Goal: Task Accomplishment & Management: Manage account settings

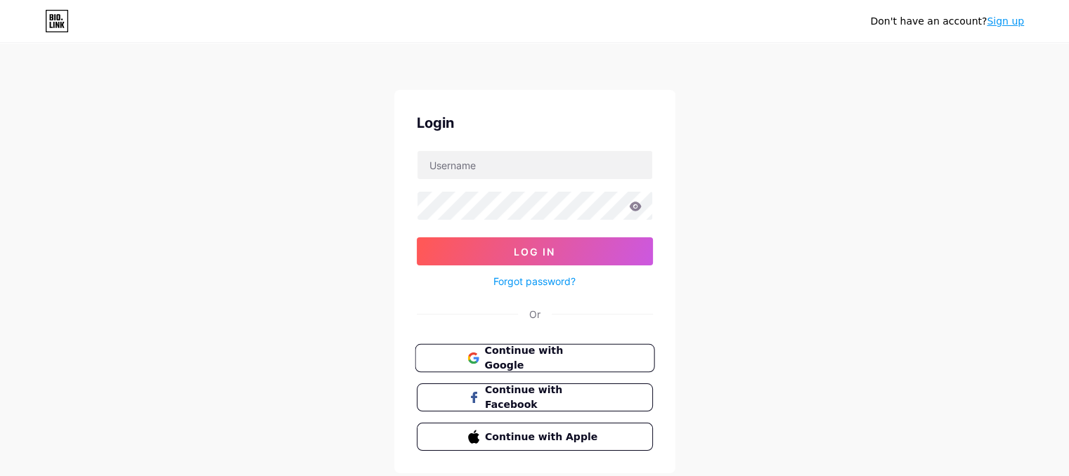
click at [616, 358] on button "Continue with Google" at bounding box center [535, 358] width 240 height 29
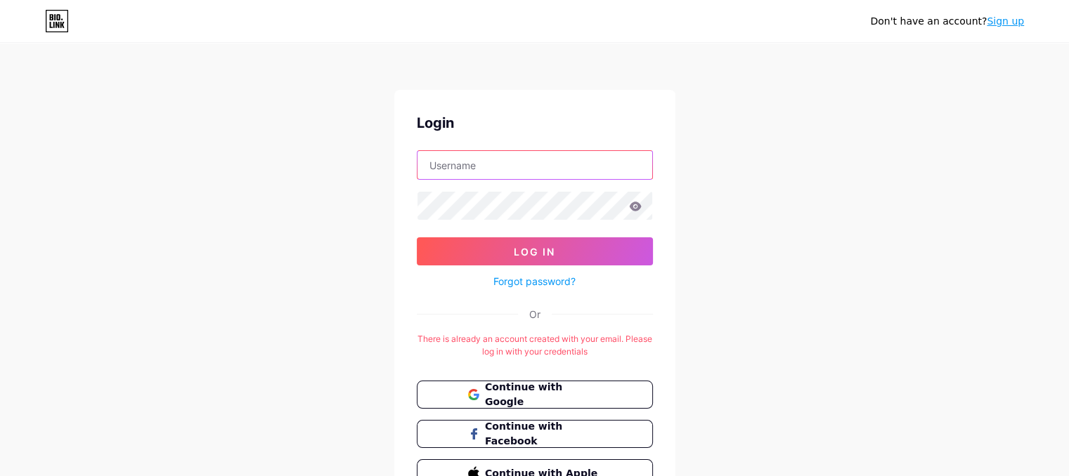
click at [545, 164] on input "text" at bounding box center [534, 165] width 235 height 28
type input "BRASS PREFECTORIAL BOARD"
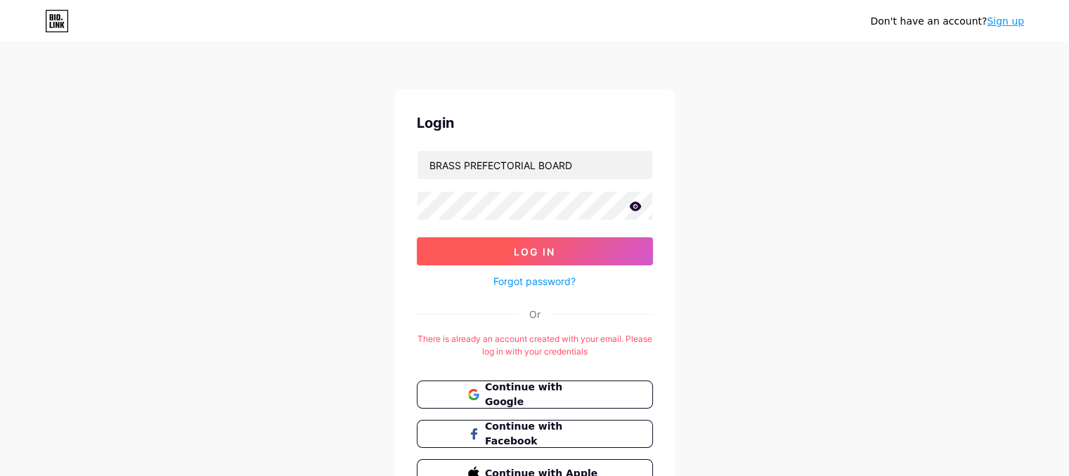
click at [554, 246] on span "Log In" at bounding box center [534, 252] width 41 height 12
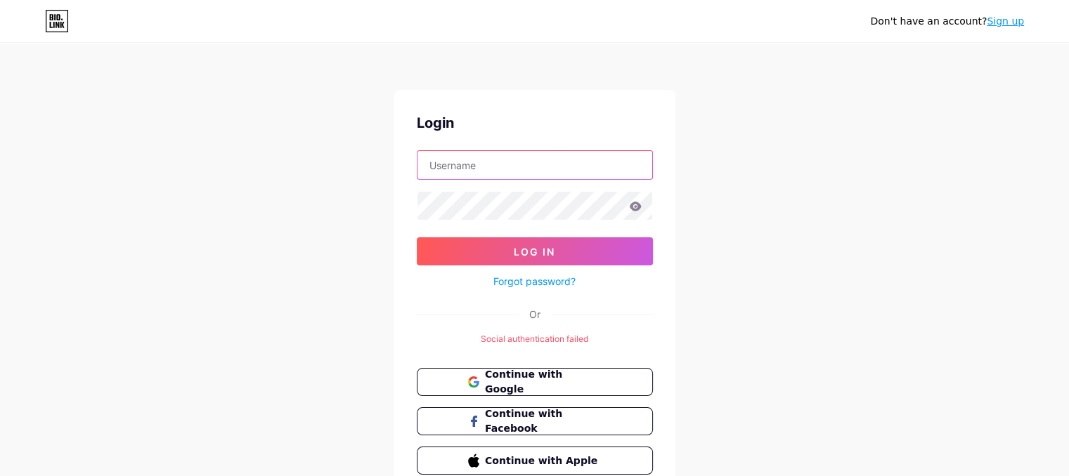
click at [478, 164] on input "text" at bounding box center [534, 165] width 235 height 28
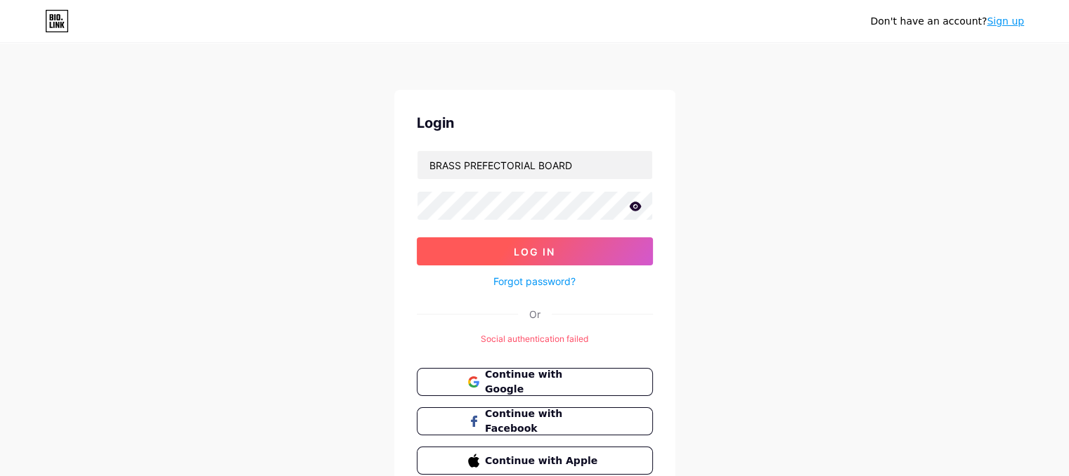
click at [503, 242] on button "Log In" at bounding box center [535, 251] width 236 height 28
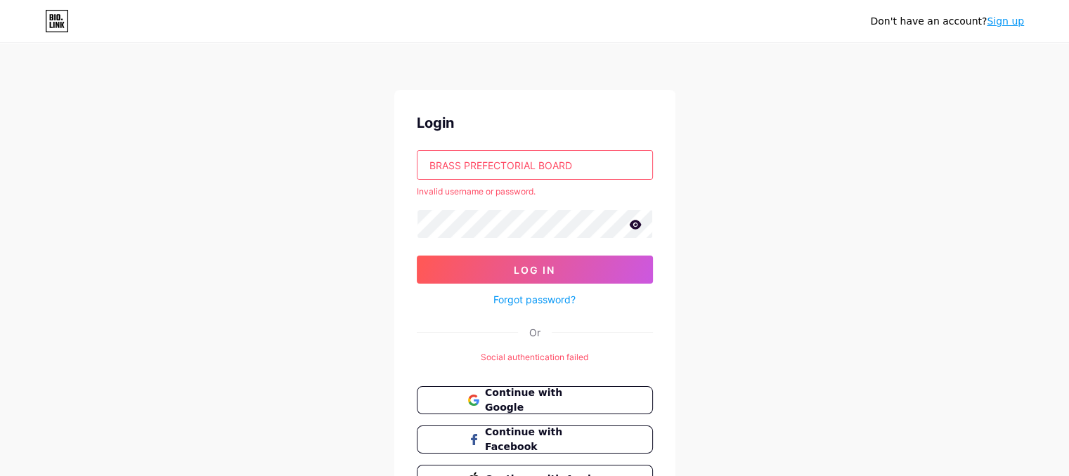
click at [582, 165] on input "BRASS PREFECTORIAL BOARD" at bounding box center [534, 165] width 235 height 28
type input "B"
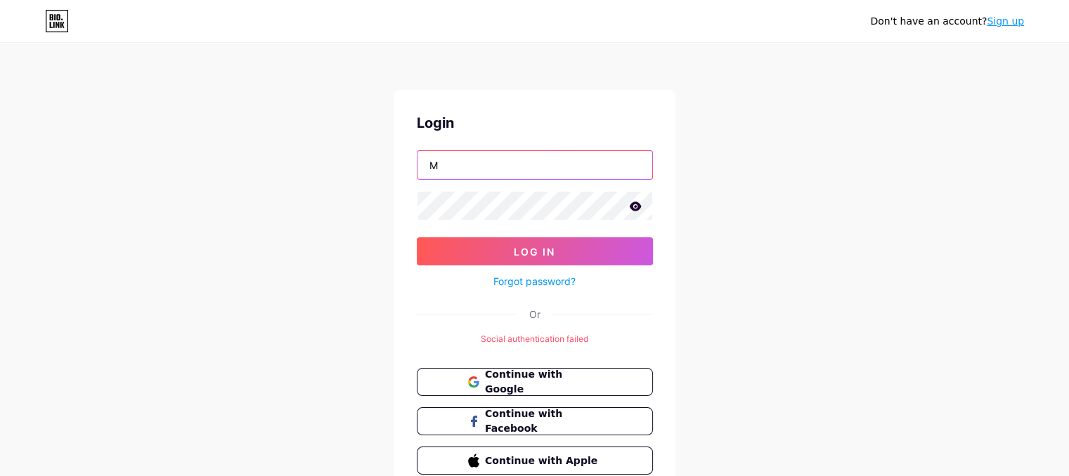
type input "[EMAIL_ADDRESS][DOMAIN_NAME]"
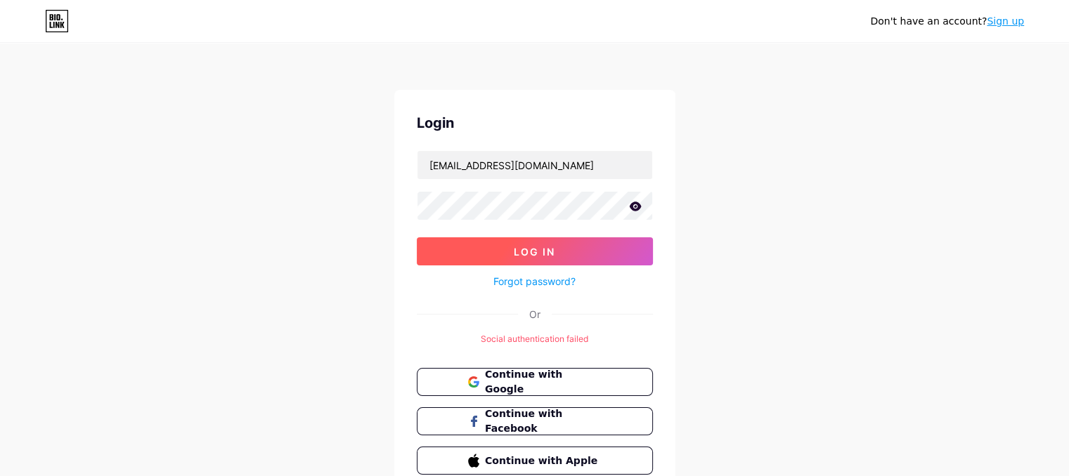
click at [535, 261] on button "Log In" at bounding box center [535, 251] width 236 height 28
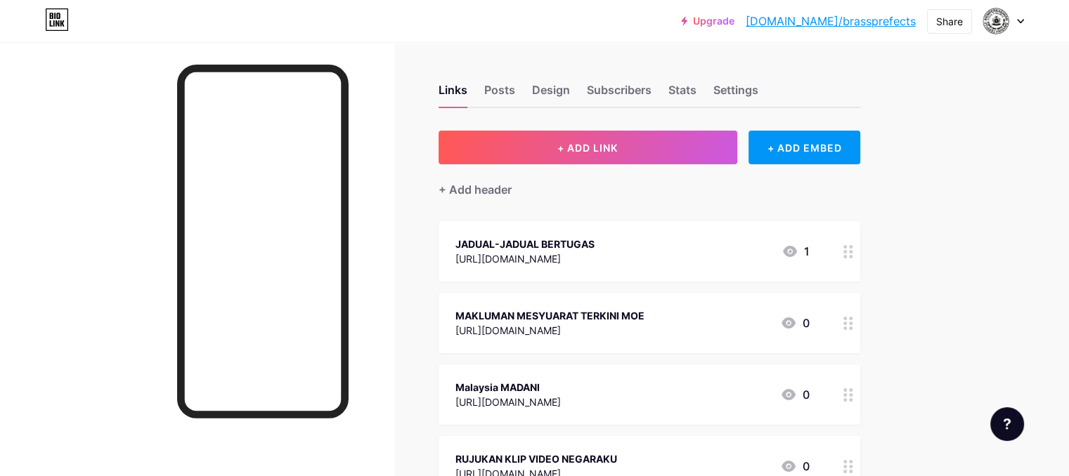
click at [644, 324] on div "[URL][DOMAIN_NAME]" at bounding box center [549, 330] width 189 height 15
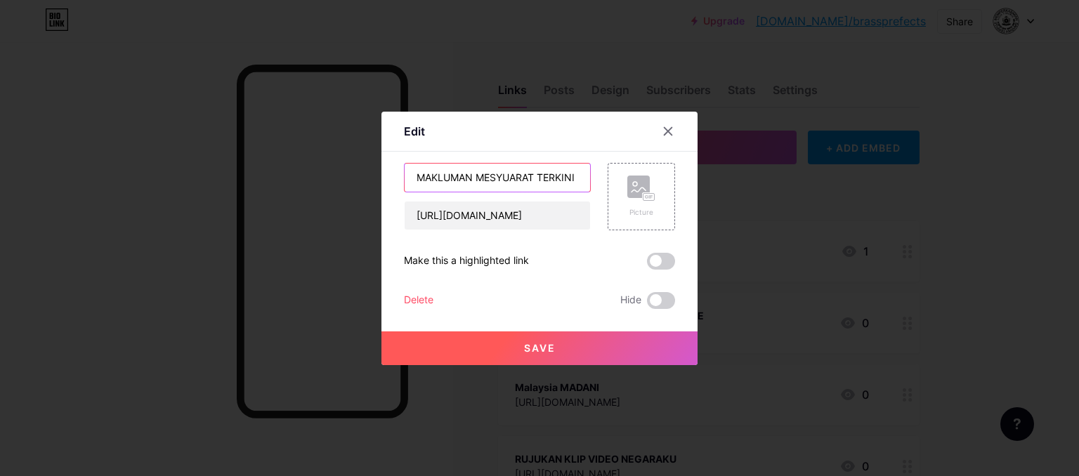
click at [581, 181] on input "MAKLUMAN MESYUARAT TERKINI MOE" at bounding box center [497, 178] width 185 height 28
type input "MAKLUMAN MESYUARAT TERKINI"
click at [495, 344] on button "Save" at bounding box center [540, 349] width 316 height 34
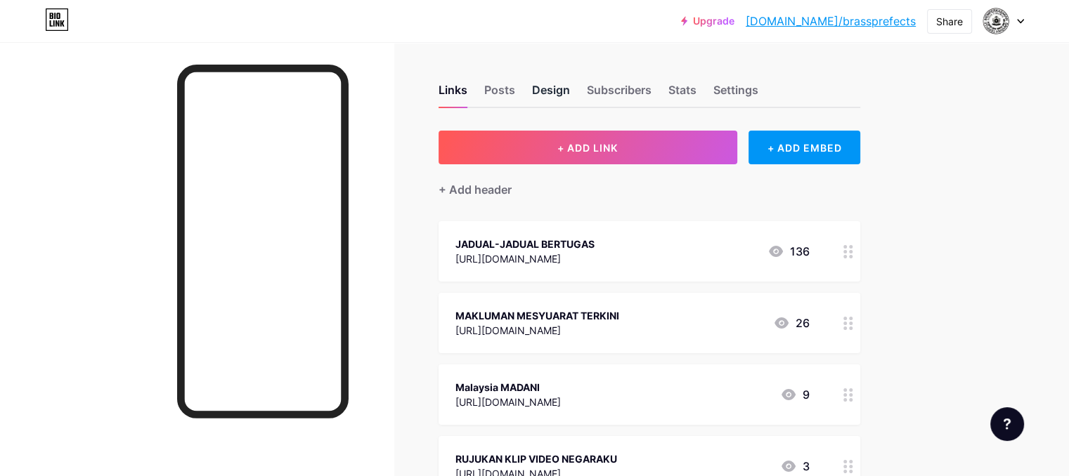
click at [570, 94] on div "Design" at bounding box center [551, 94] width 38 height 25
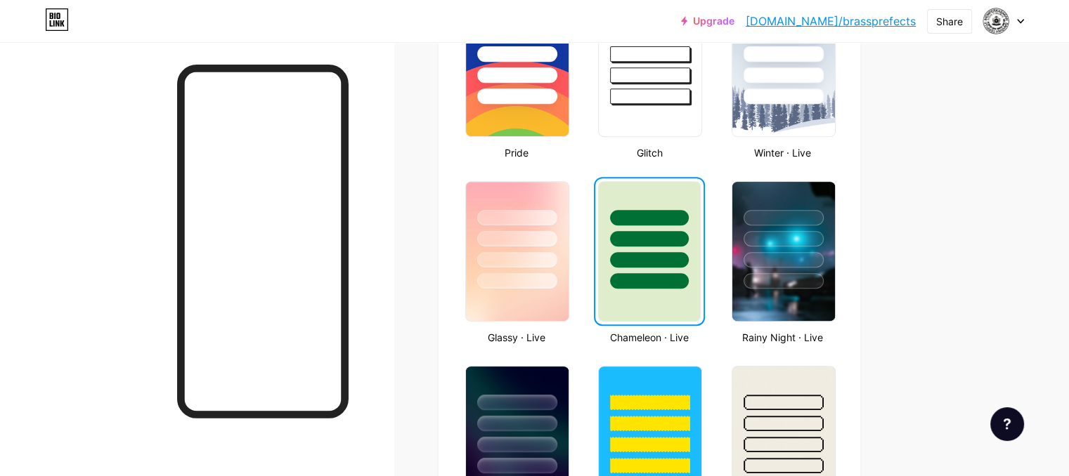
scroll to position [632, 0]
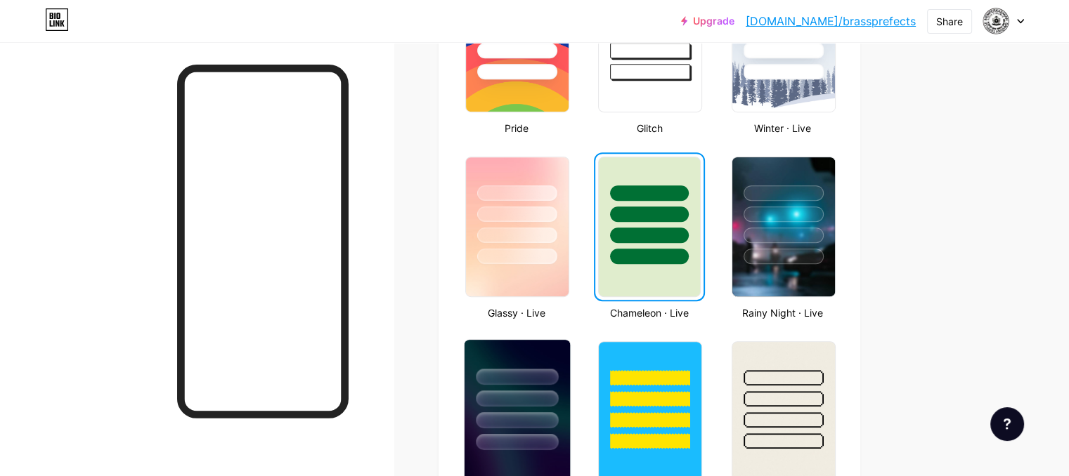
click at [558, 377] on div at bounding box center [517, 377] width 82 height 16
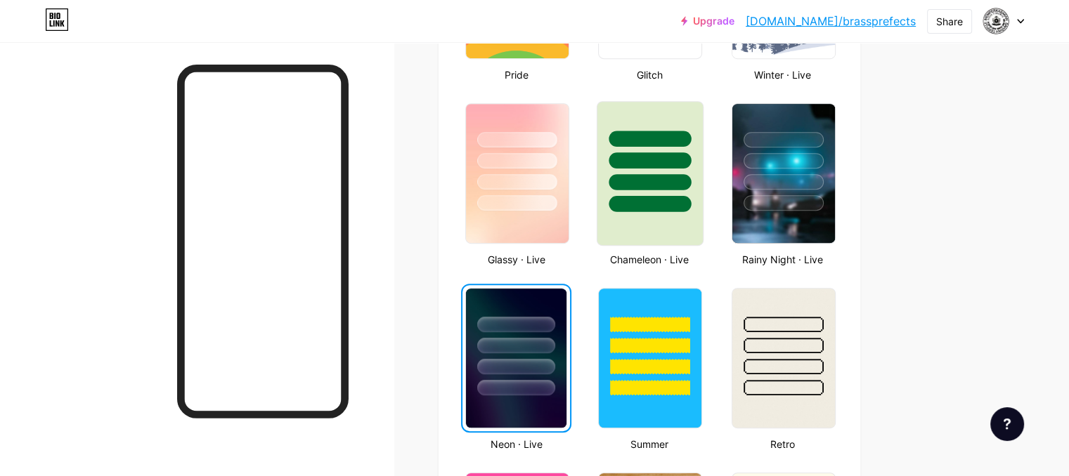
scroll to position [703, 0]
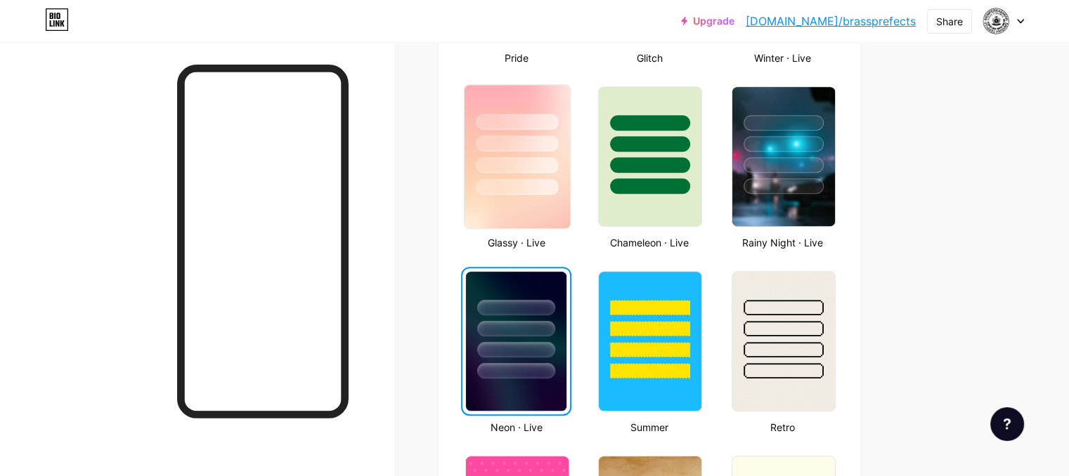
click at [558, 171] on div at bounding box center [517, 165] width 82 height 16
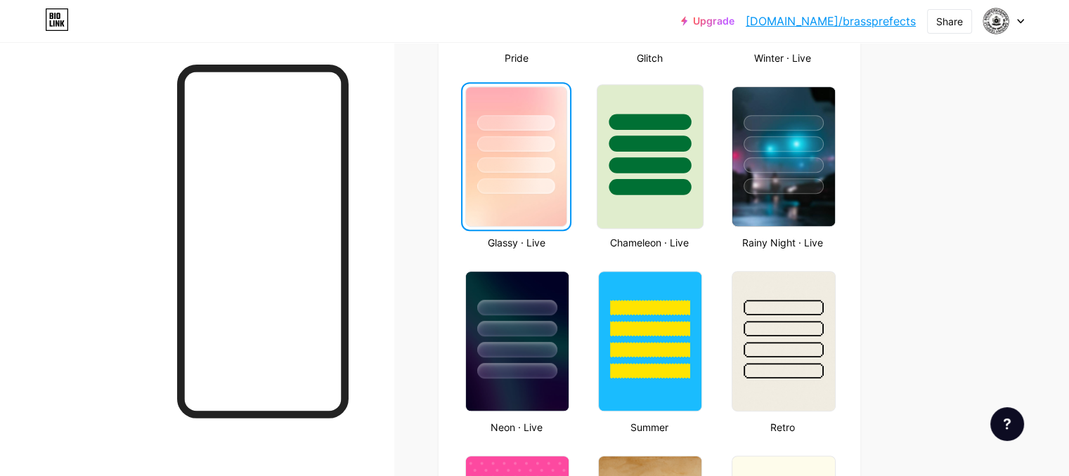
click at [682, 172] on div at bounding box center [649, 140] width 105 height 110
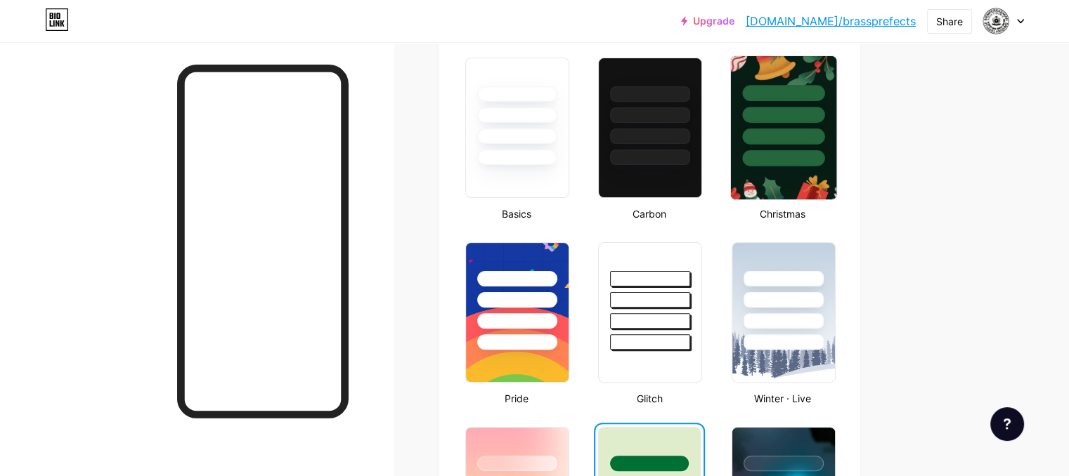
scroll to position [281, 0]
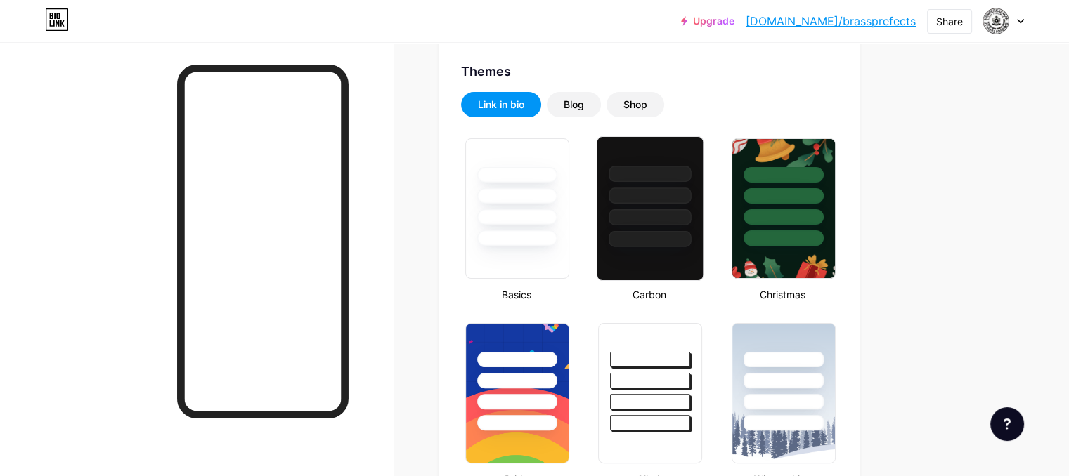
click at [691, 191] on div at bounding box center [650, 196] width 82 height 16
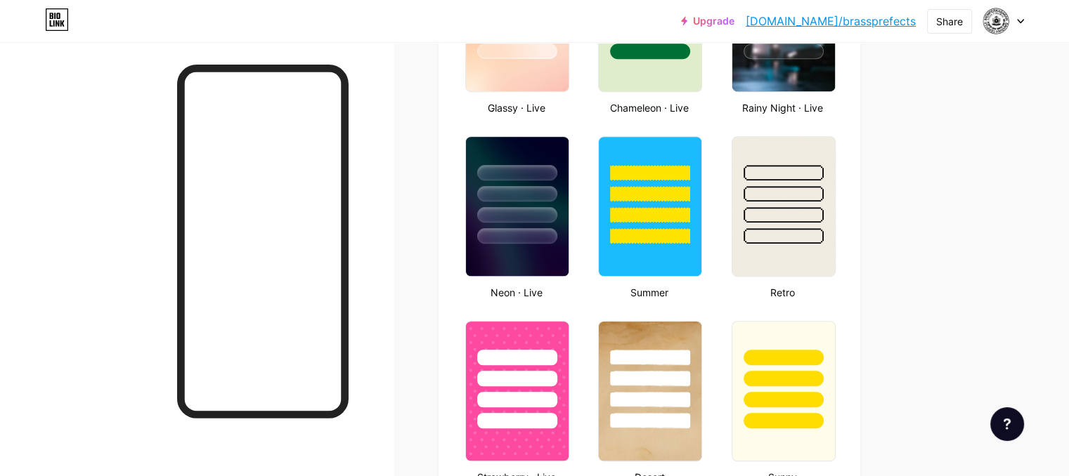
scroll to position [843, 0]
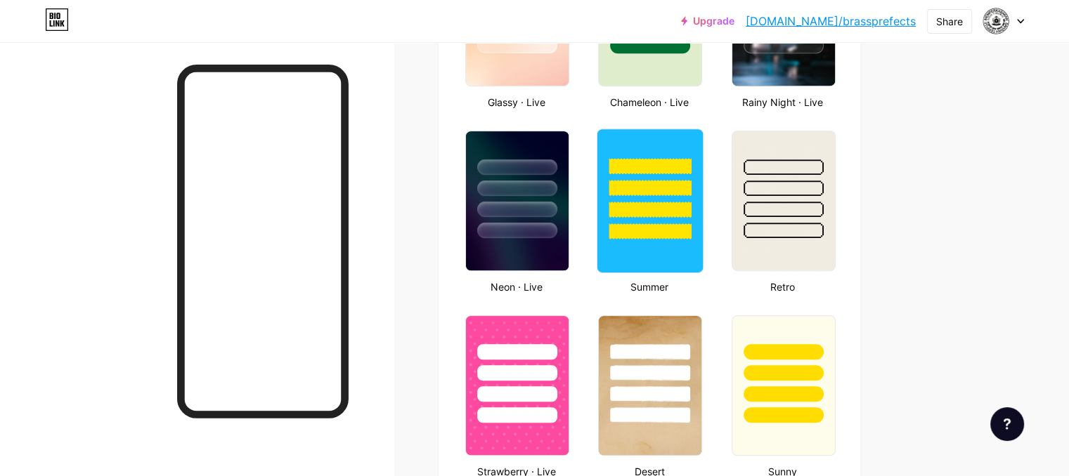
click at [703, 246] on div at bounding box center [650, 201] width 107 height 145
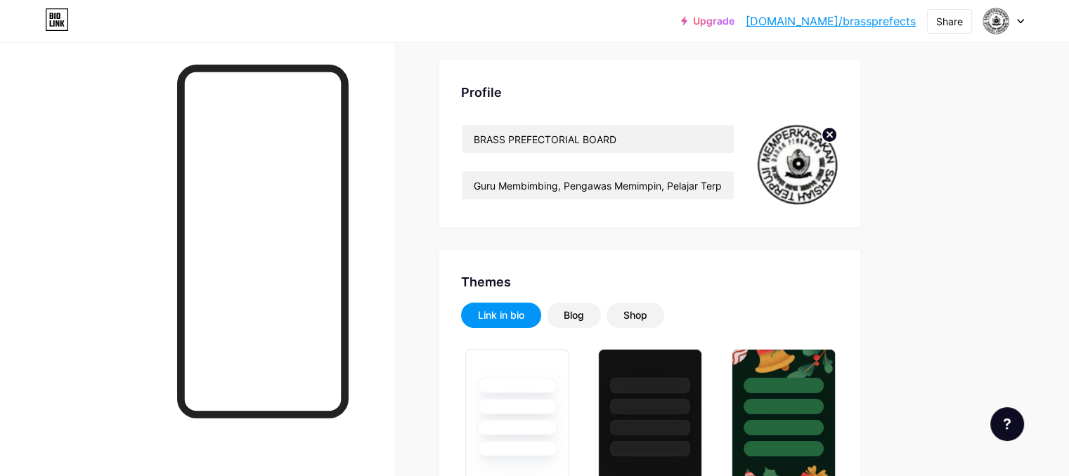
scroll to position [0, 0]
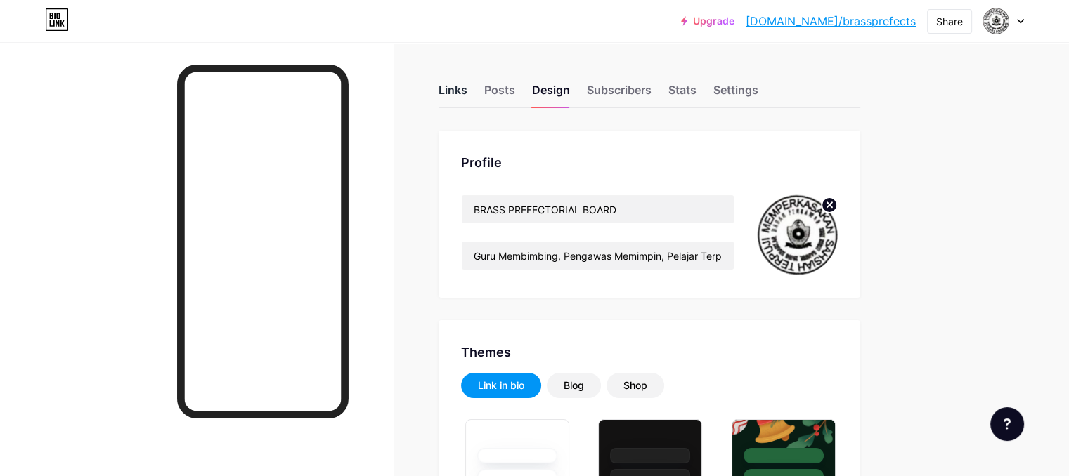
click at [467, 88] on div "Links" at bounding box center [452, 94] width 29 height 25
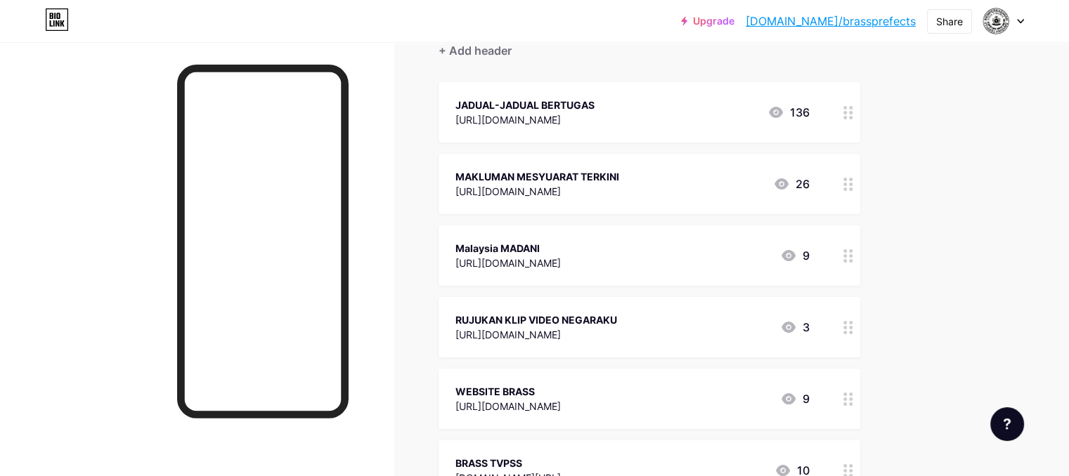
scroll to position [141, 0]
click at [853, 184] on icon at bounding box center [848, 182] width 10 height 13
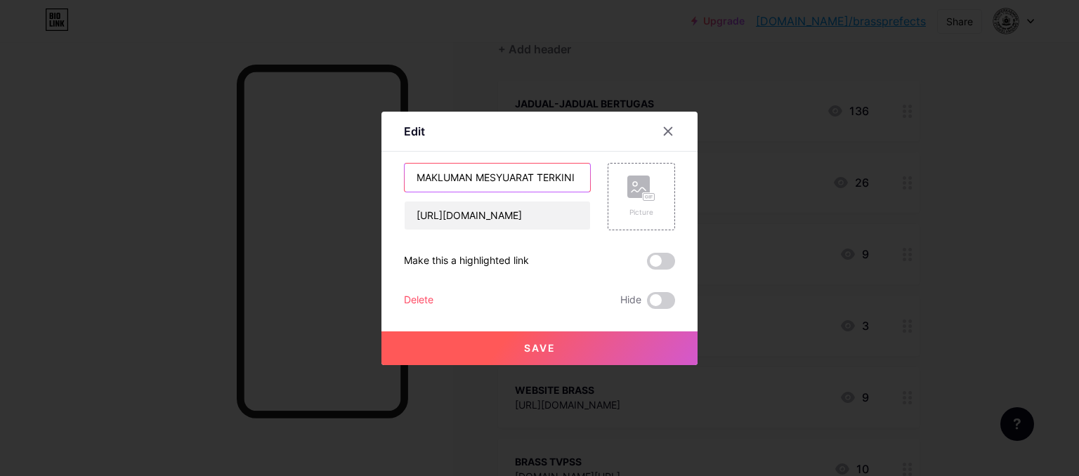
click at [582, 177] on input "MAKLUMAN MESYUARAT TERKINI" at bounding box center [497, 178] width 185 height 28
type input "M"
type input "MESYUARAT BRASS PREFECTS"
click at [552, 346] on span "Save" at bounding box center [540, 348] width 32 height 12
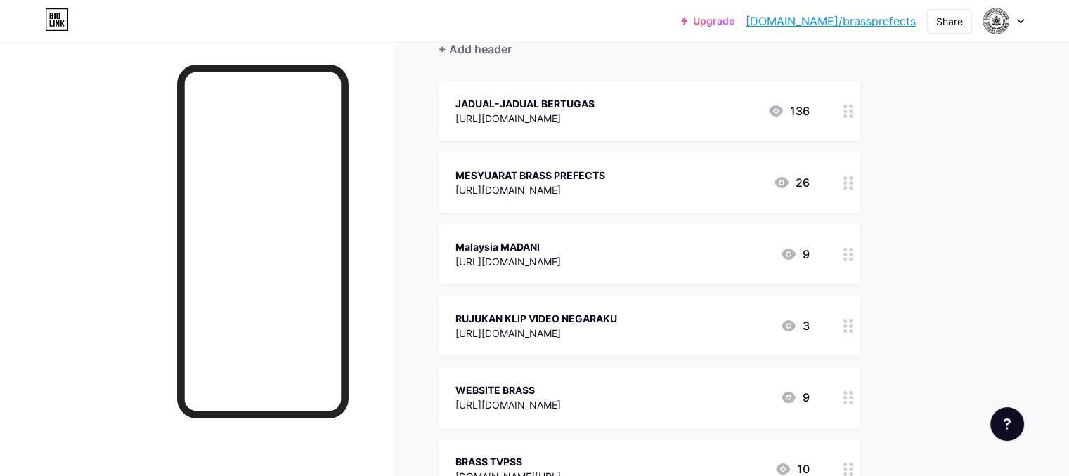
click at [860, 332] on div at bounding box center [848, 326] width 24 height 60
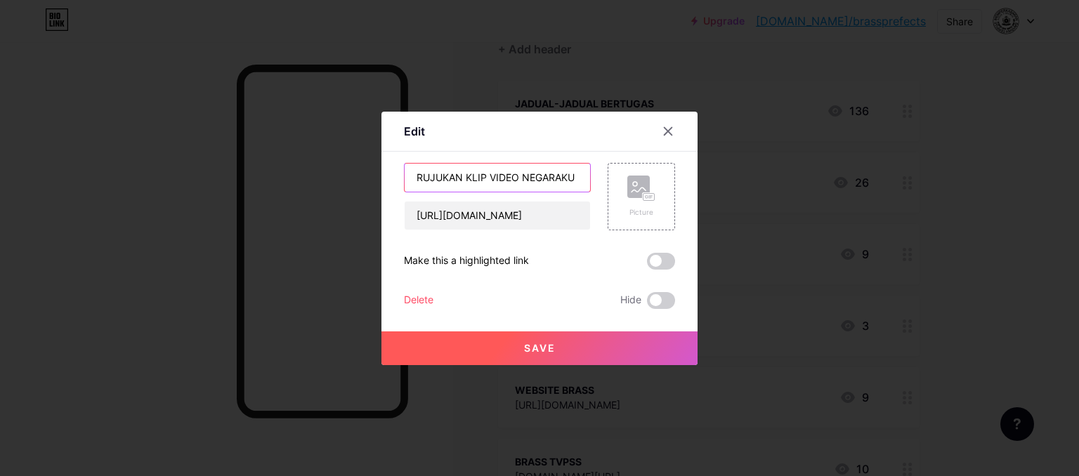
click at [579, 180] on input "RUJUKAN KLIP VIDEO NEGARAKU" at bounding box center [497, 178] width 185 height 28
click at [674, 133] on div at bounding box center [668, 131] width 25 height 25
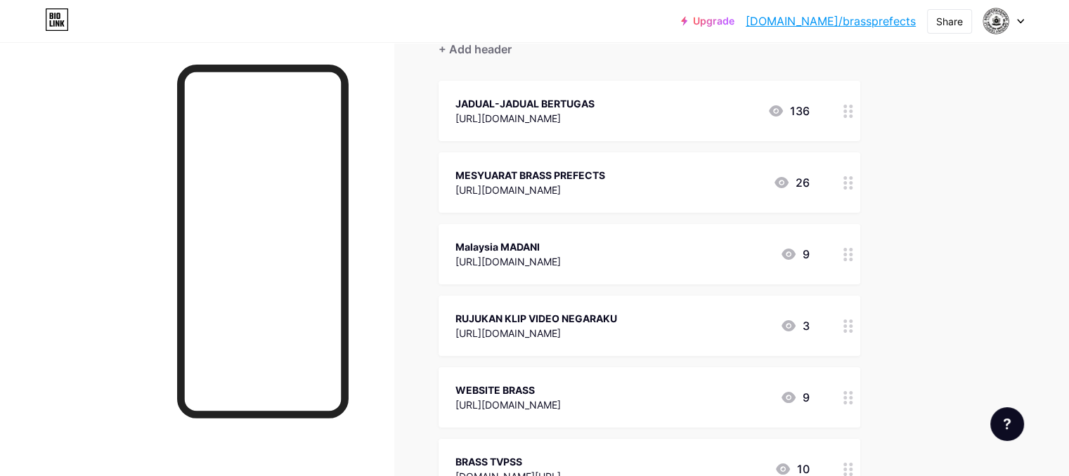
click at [847, 325] on circle at bounding box center [845, 327] width 4 height 4
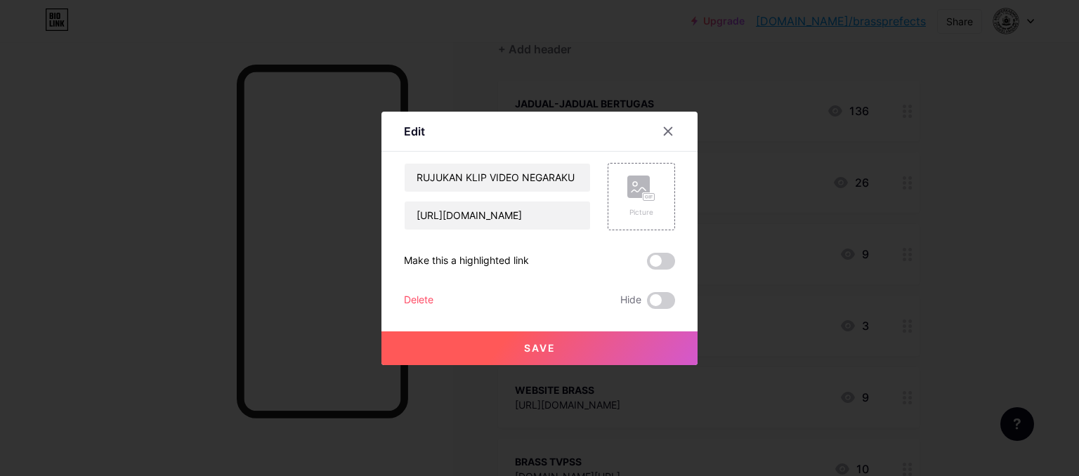
click at [839, 332] on div at bounding box center [539, 238] width 1079 height 476
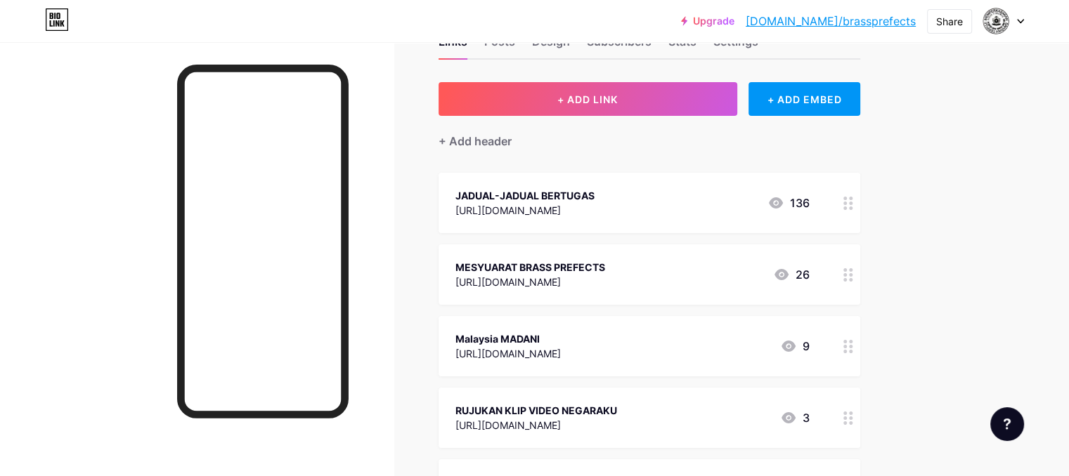
scroll to position [0, 0]
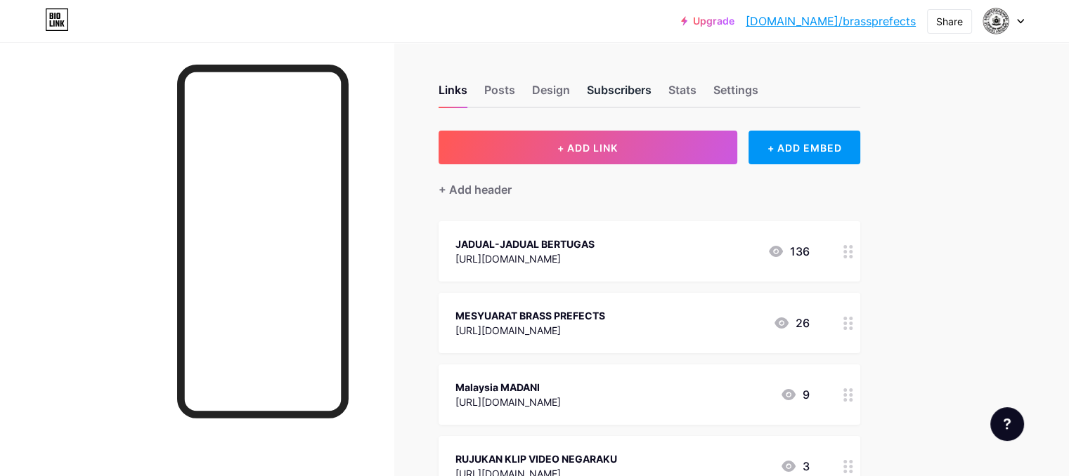
click at [651, 85] on div "Subscribers" at bounding box center [619, 94] width 65 height 25
click at [696, 95] on div "Stats" at bounding box center [682, 94] width 28 height 25
click at [758, 93] on div "Settings" at bounding box center [735, 94] width 45 height 25
click at [696, 90] on div "Stats" at bounding box center [682, 94] width 28 height 25
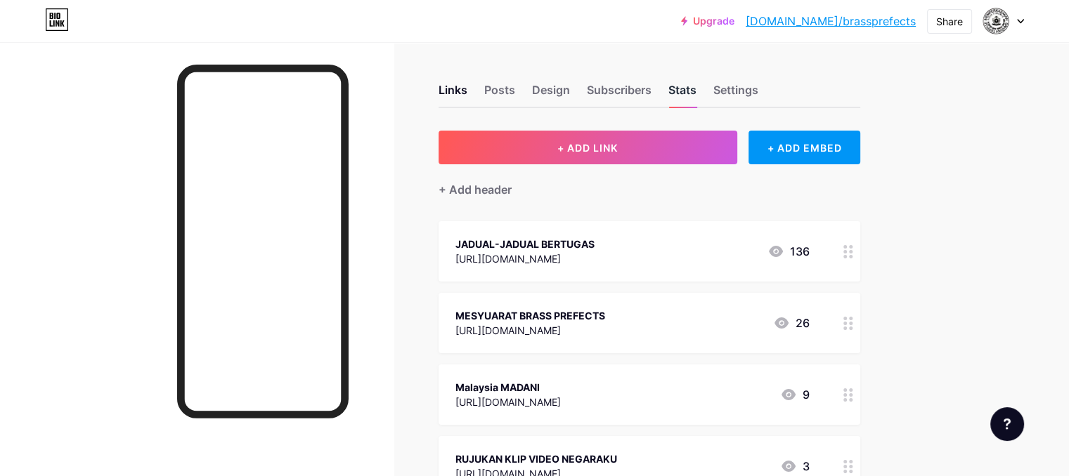
click at [696, 90] on div "Stats" at bounding box center [682, 94] width 28 height 25
click at [849, 81] on div "Links Posts Design Subscribers Stats Settings" at bounding box center [649, 83] width 422 height 49
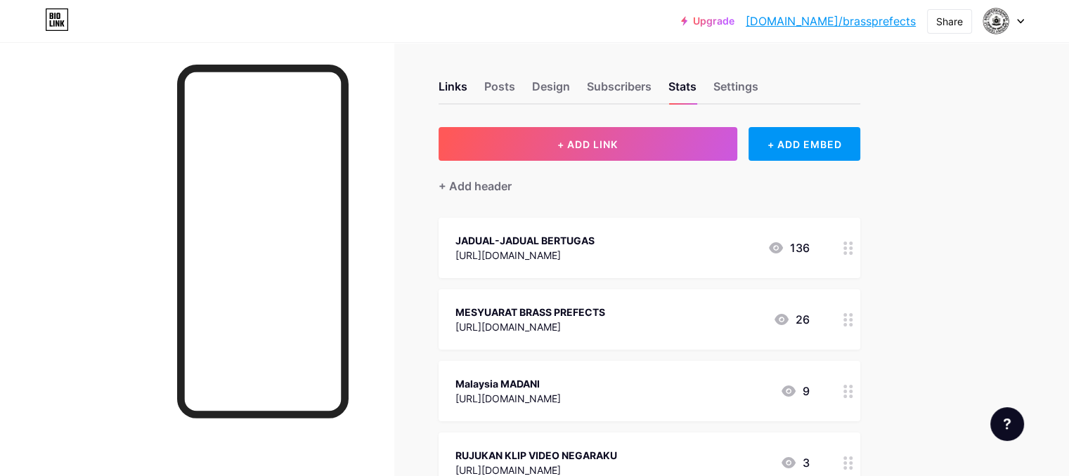
scroll to position [211, 0]
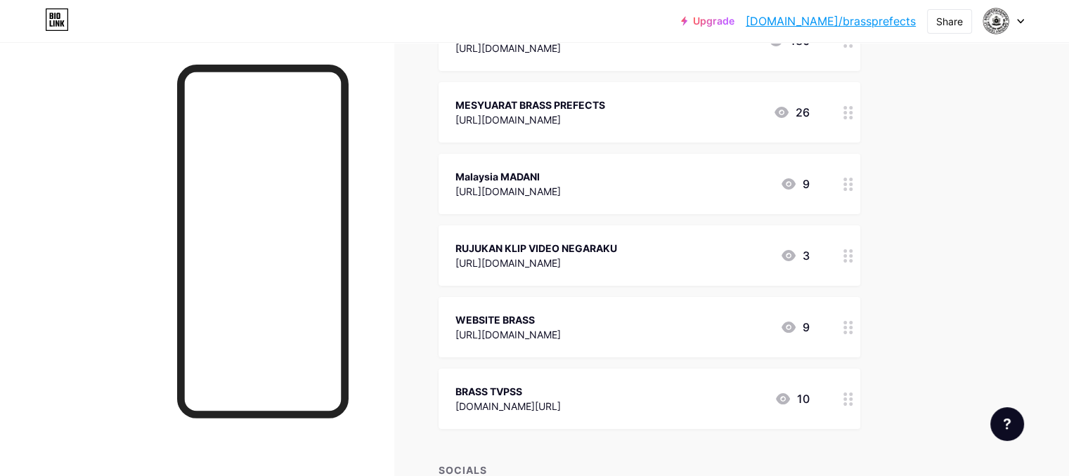
click at [790, 110] on icon at bounding box center [781, 112] width 17 height 17
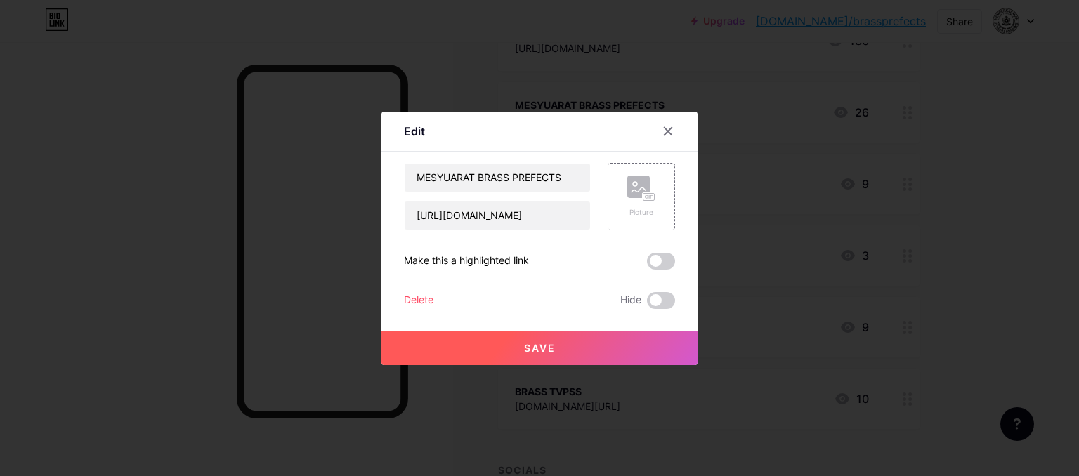
click at [840, 110] on div at bounding box center [539, 238] width 1079 height 476
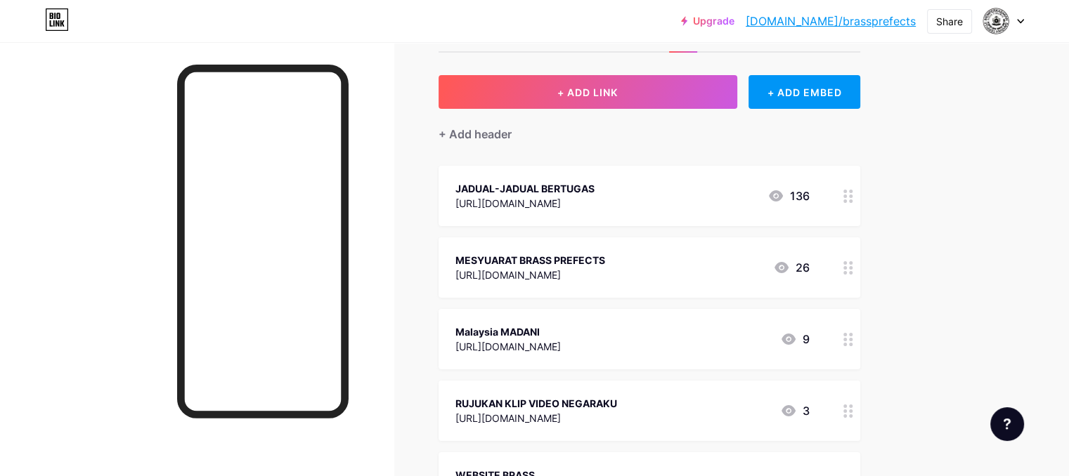
scroll to position [0, 0]
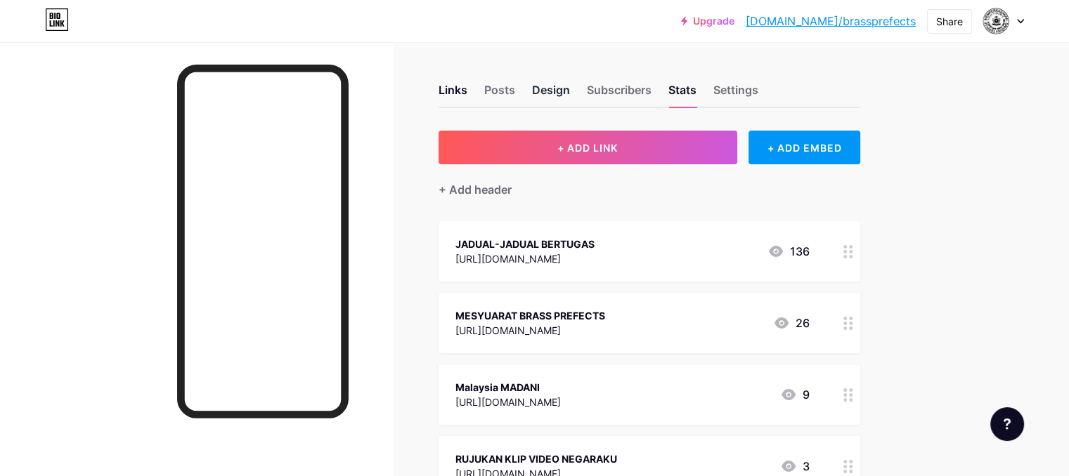
click at [570, 88] on div "Design" at bounding box center [551, 94] width 38 height 25
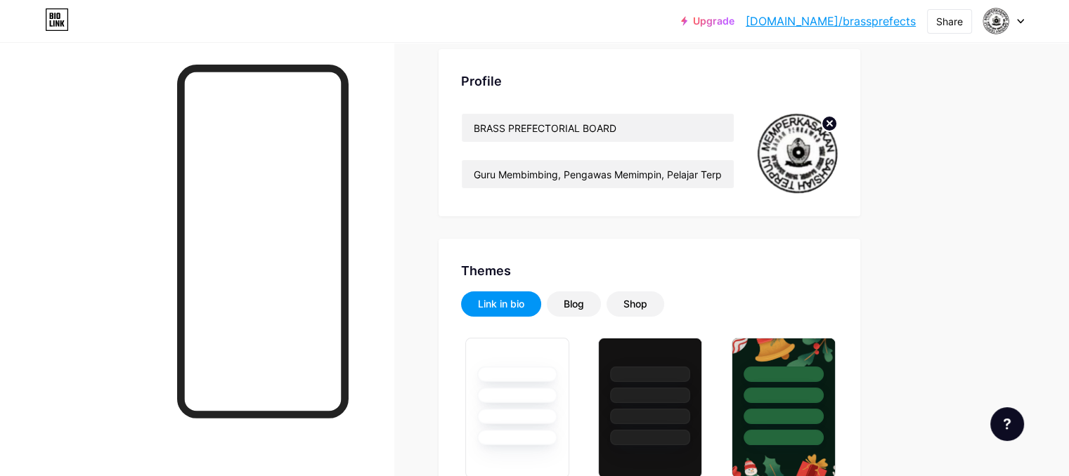
scroll to position [211, 0]
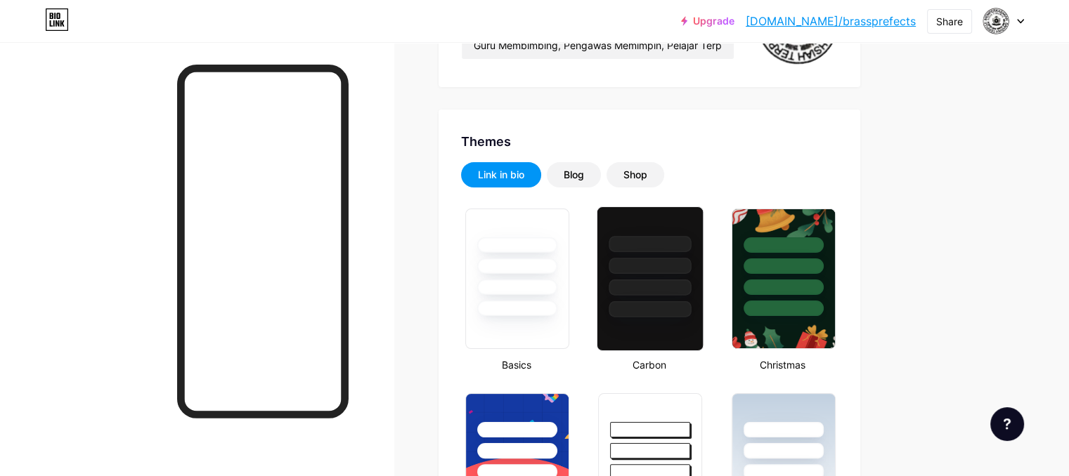
click at [703, 323] on div at bounding box center [650, 279] width 107 height 145
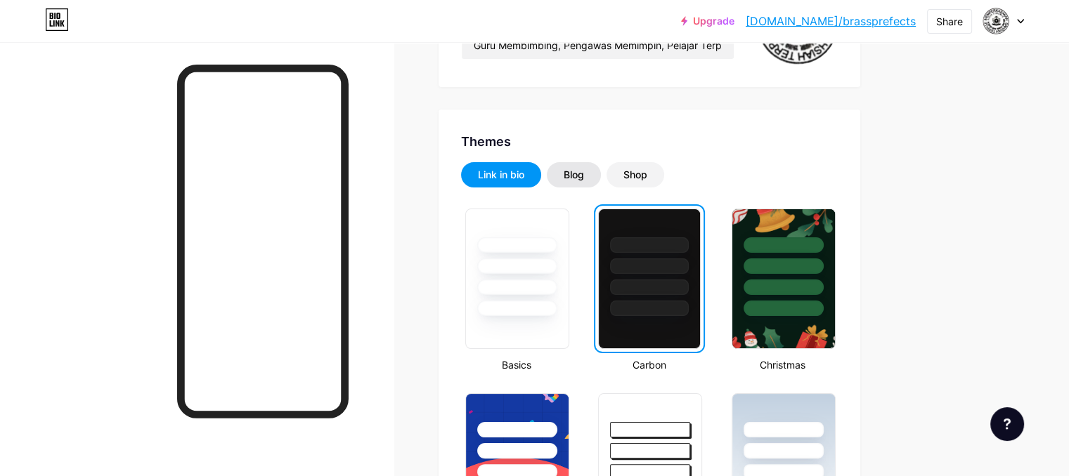
click at [601, 181] on div "Blog" at bounding box center [574, 174] width 54 height 25
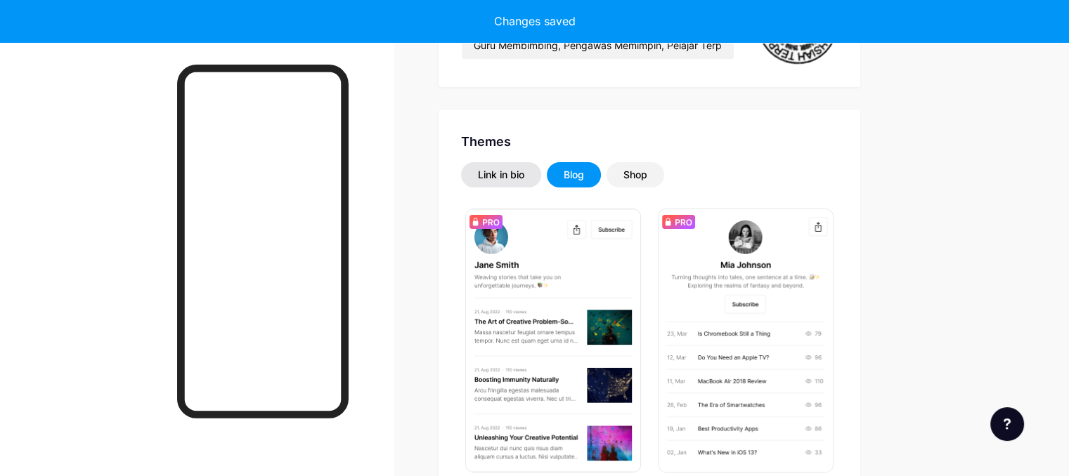
click at [524, 171] on div "Link in bio" at bounding box center [501, 175] width 46 height 14
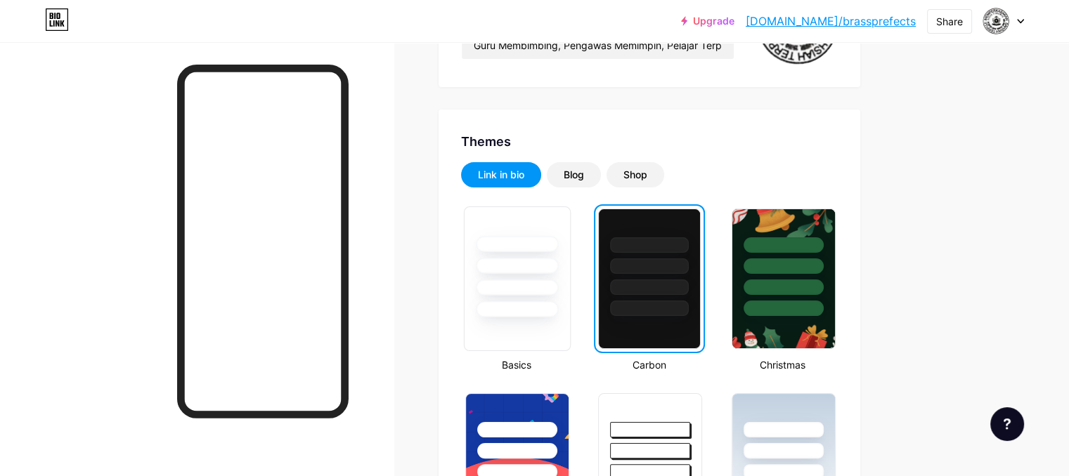
click at [570, 256] on div at bounding box center [516, 262] width 105 height 110
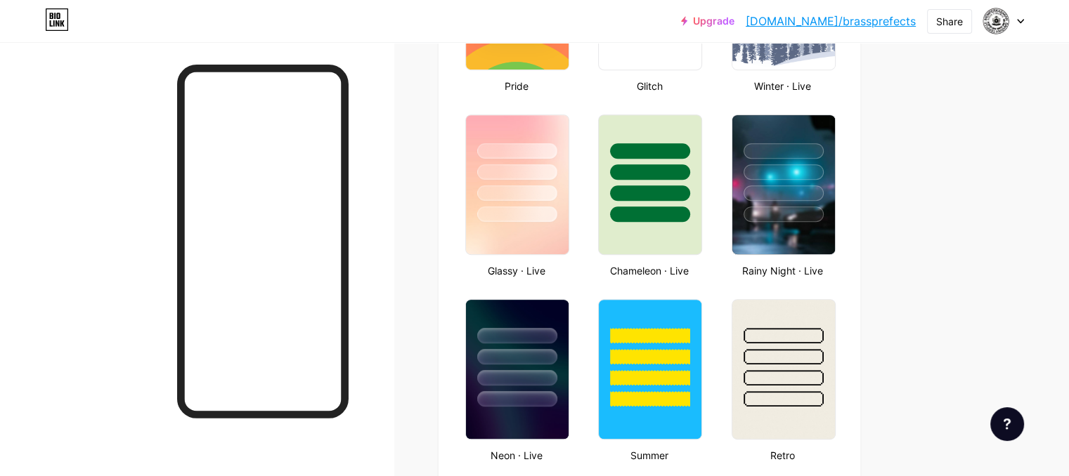
scroll to position [843, 0]
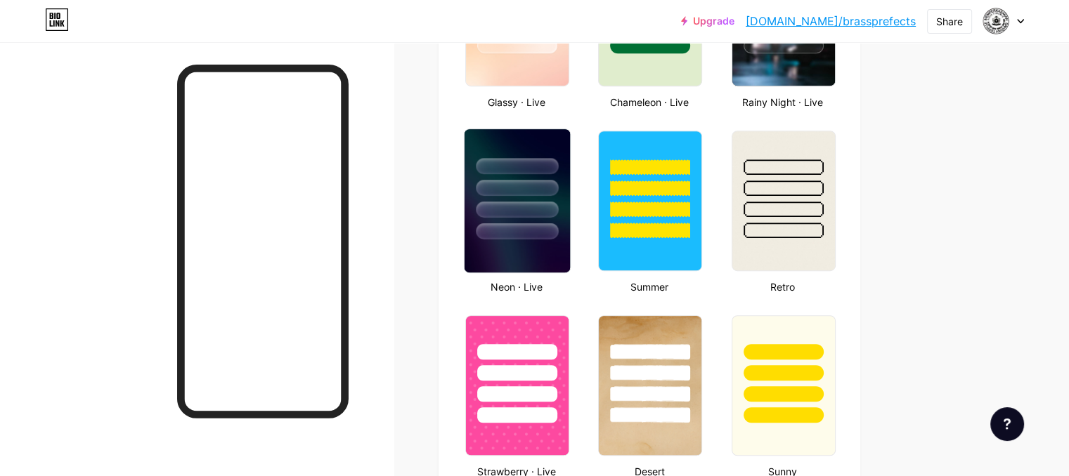
click at [558, 231] on div at bounding box center [517, 231] width 82 height 16
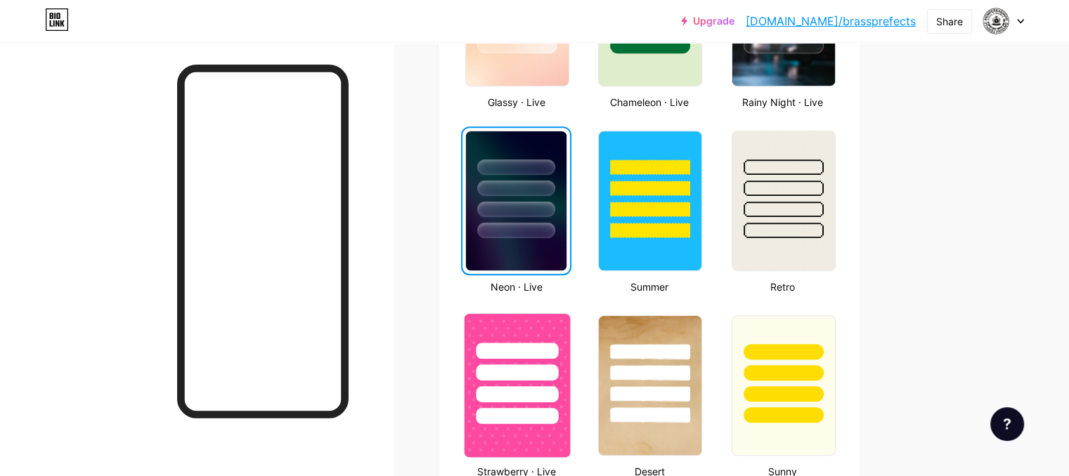
click at [558, 375] on div at bounding box center [517, 373] width 82 height 16
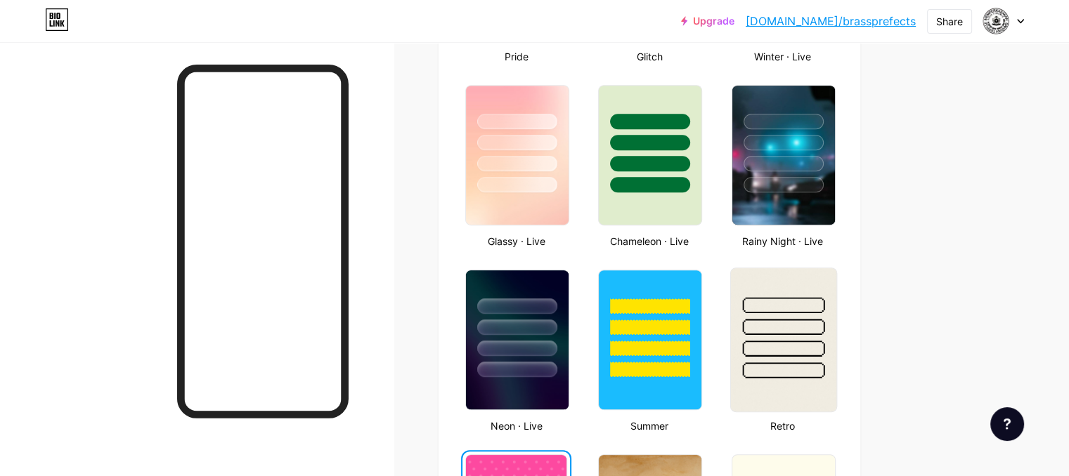
scroll to position [703, 0]
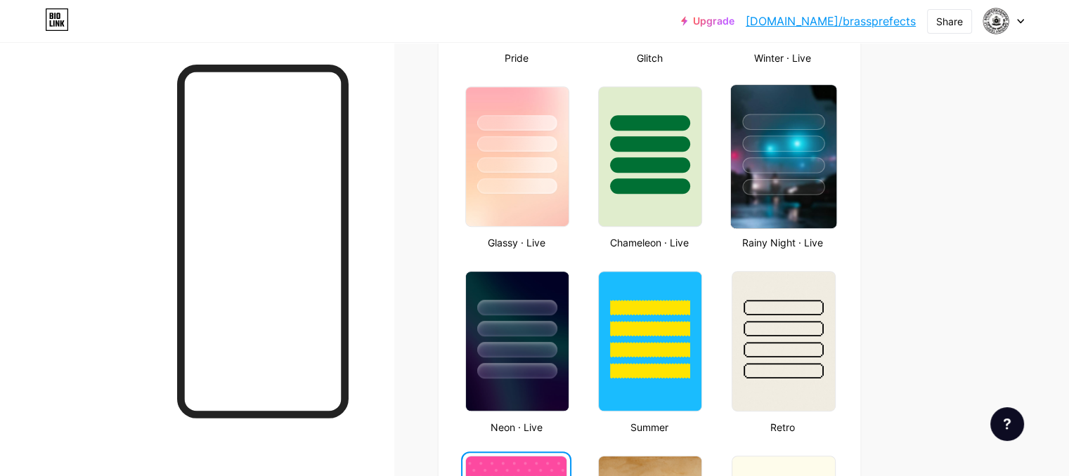
click at [835, 214] on img at bounding box center [782, 156] width 105 height 143
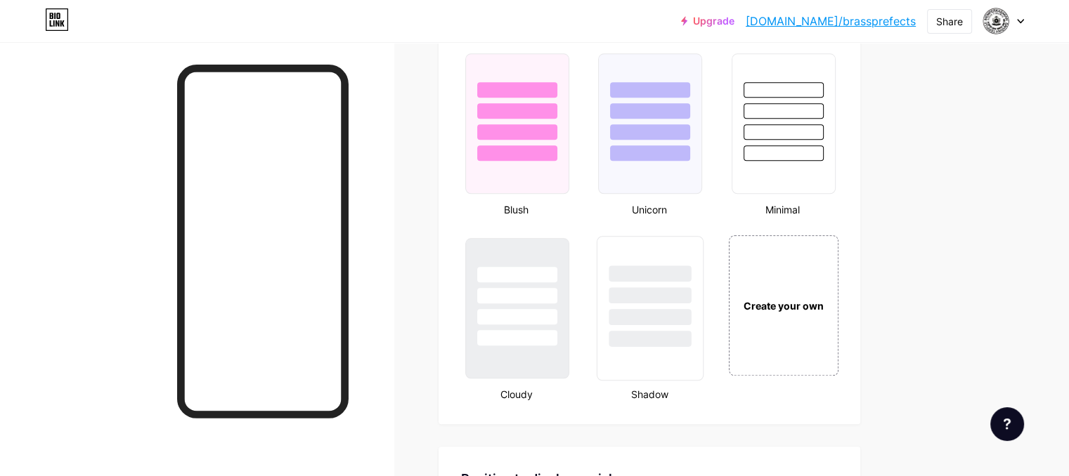
scroll to position [1476, 0]
click at [824, 145] on div at bounding box center [783, 153] width 82 height 16
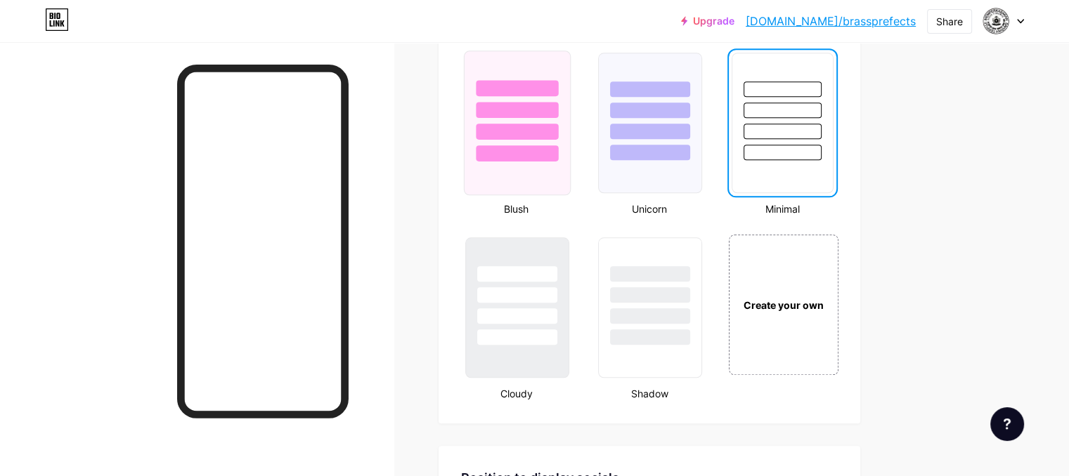
click at [571, 167] on div at bounding box center [517, 123] width 107 height 145
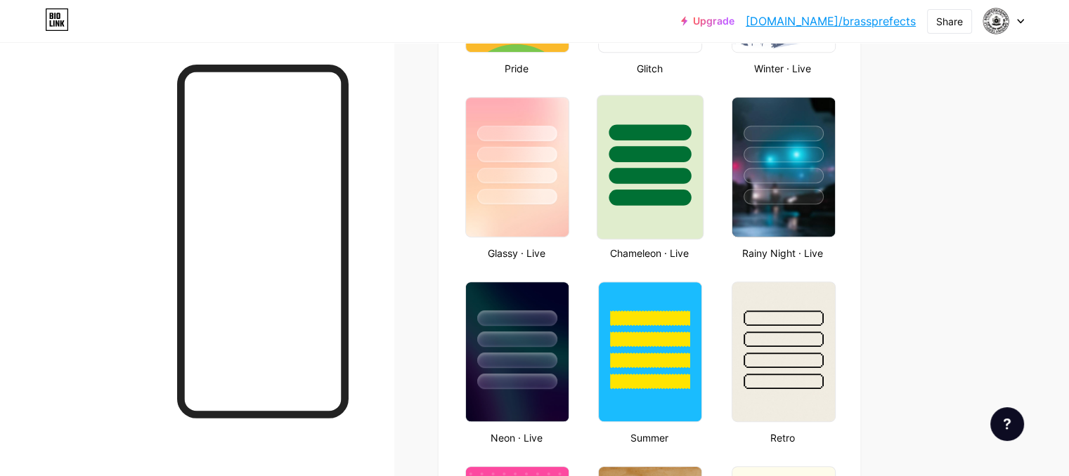
scroll to position [703, 0]
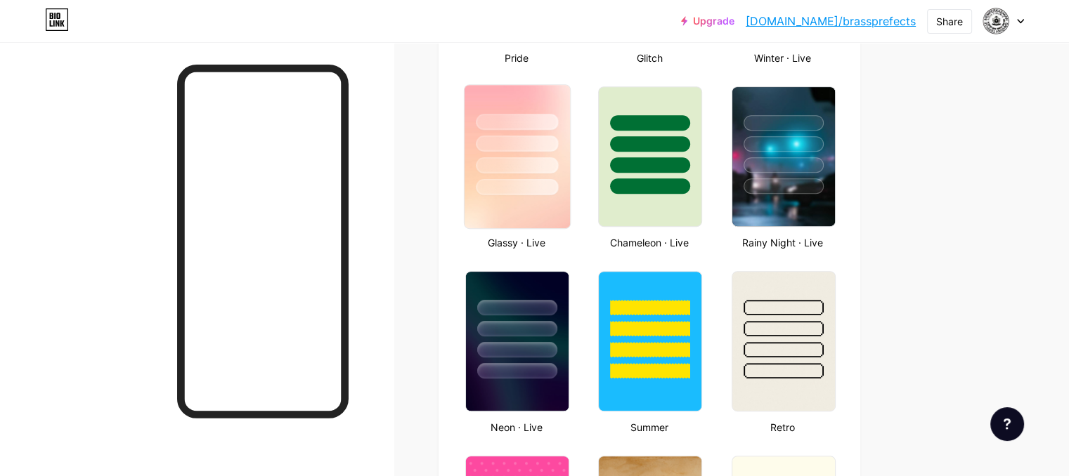
click at [558, 192] on div at bounding box center [517, 187] width 82 height 16
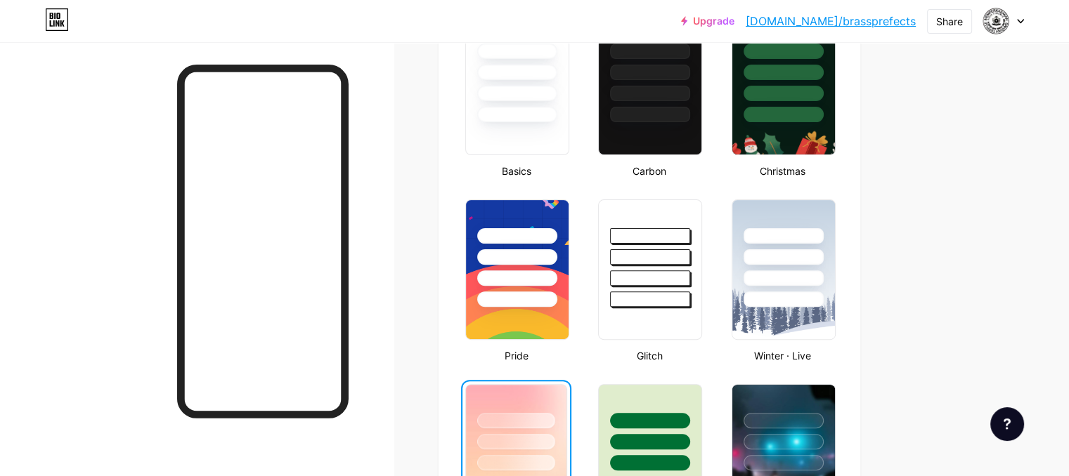
scroll to position [281, 0]
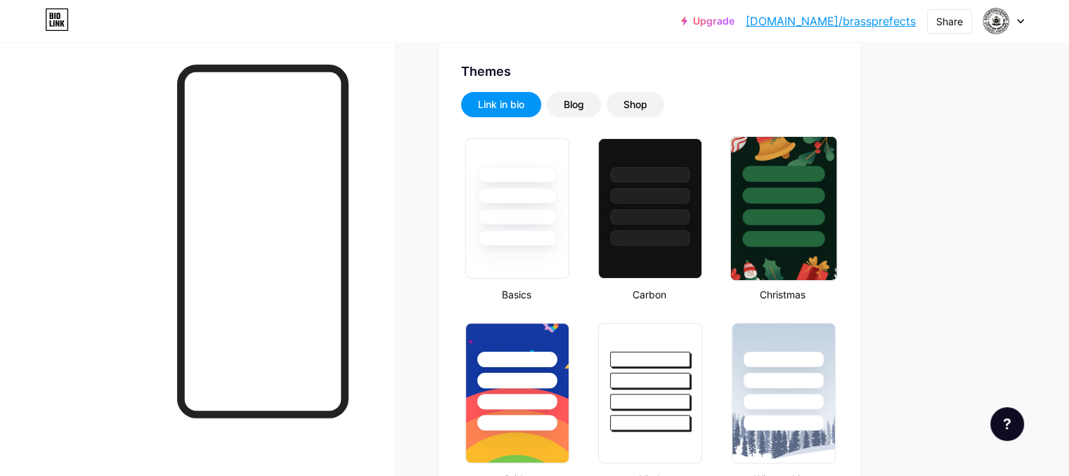
click at [820, 194] on div at bounding box center [783, 196] width 82 height 16
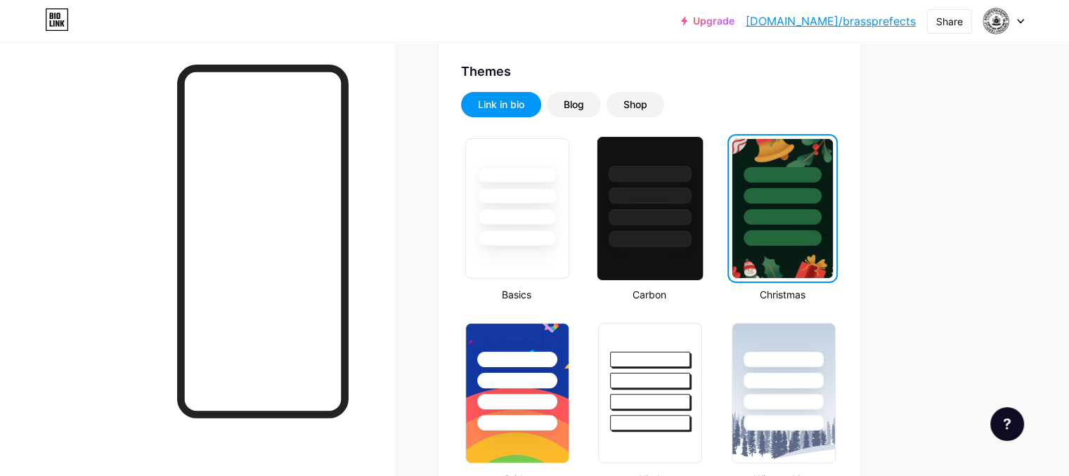
click at [691, 244] on div at bounding box center [650, 239] width 82 height 16
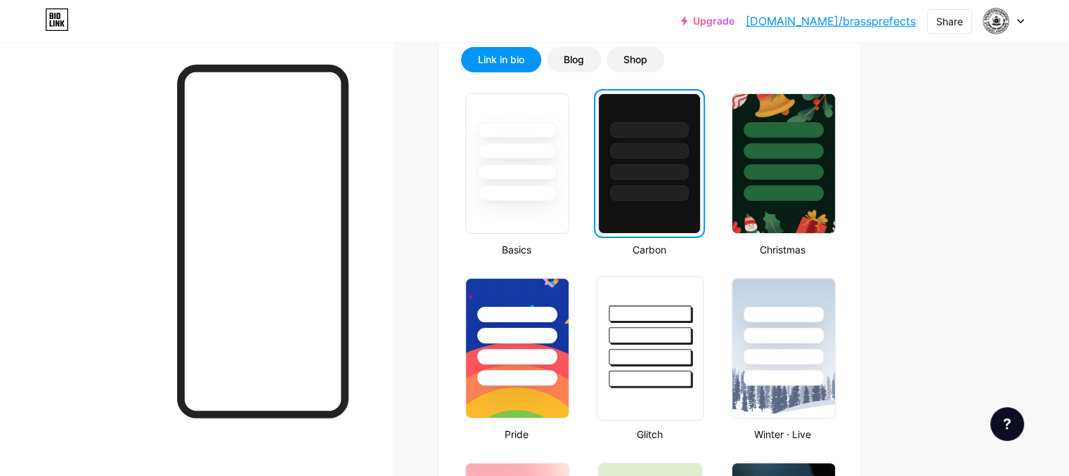
scroll to position [351, 0]
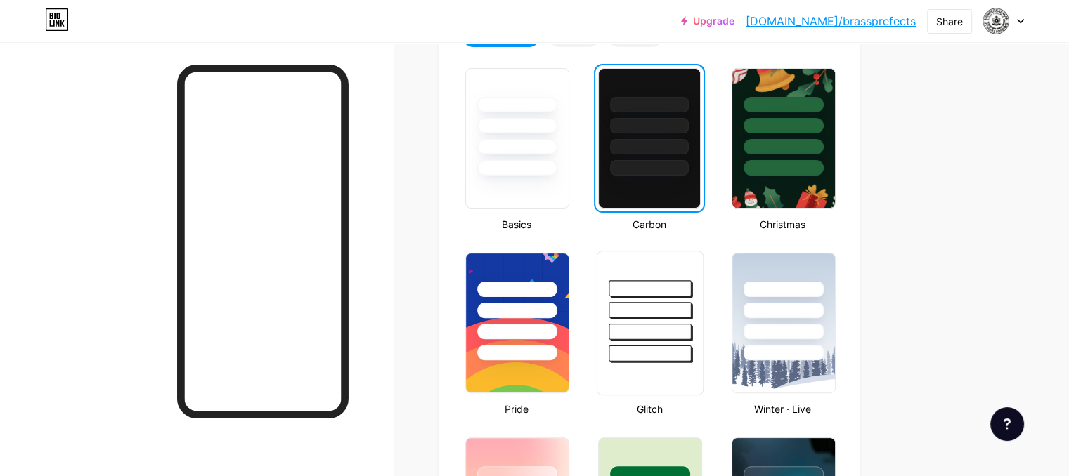
click at [703, 297] on div at bounding box center [649, 307] width 105 height 110
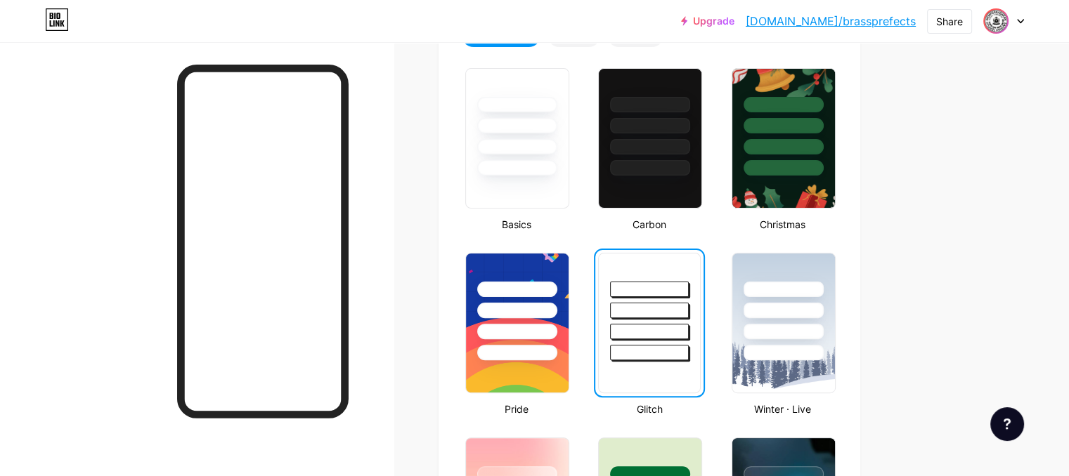
click at [988, 25] on img at bounding box center [995, 21] width 22 height 22
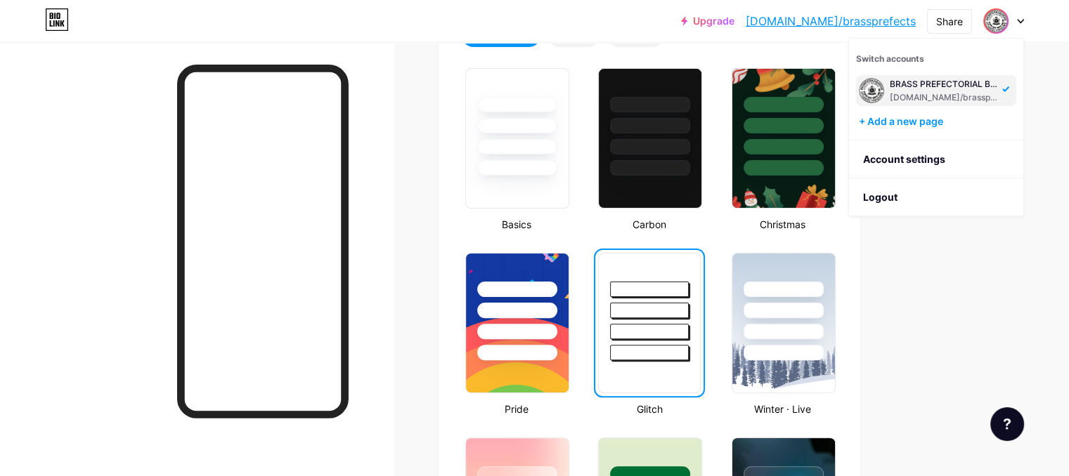
click at [989, 23] on img at bounding box center [995, 21] width 22 height 22
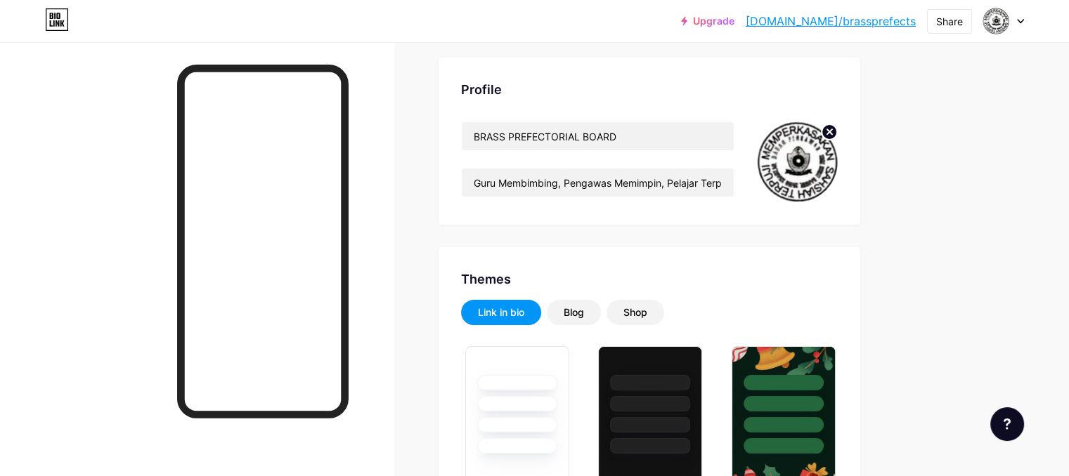
scroll to position [70, 0]
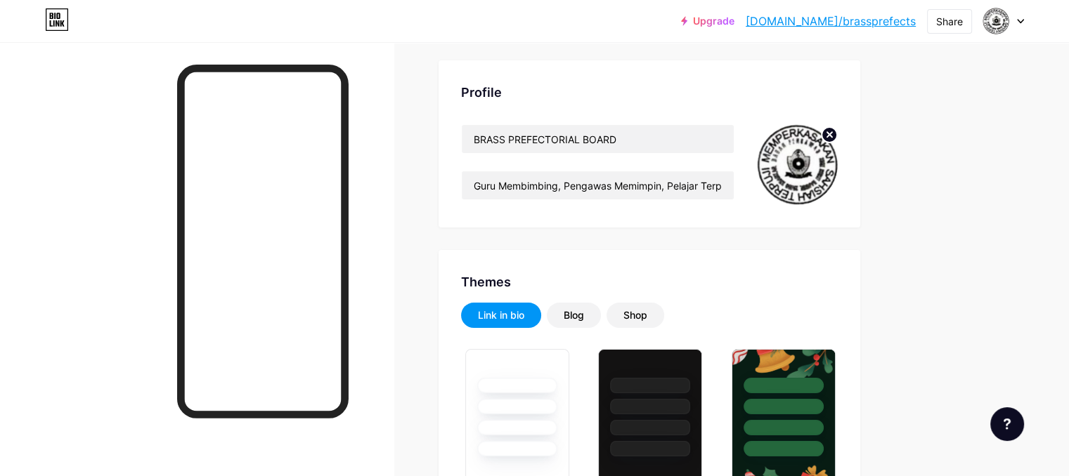
click at [838, 169] on img at bounding box center [797, 164] width 81 height 81
click at [832, 133] on icon at bounding box center [829, 134] width 5 height 5
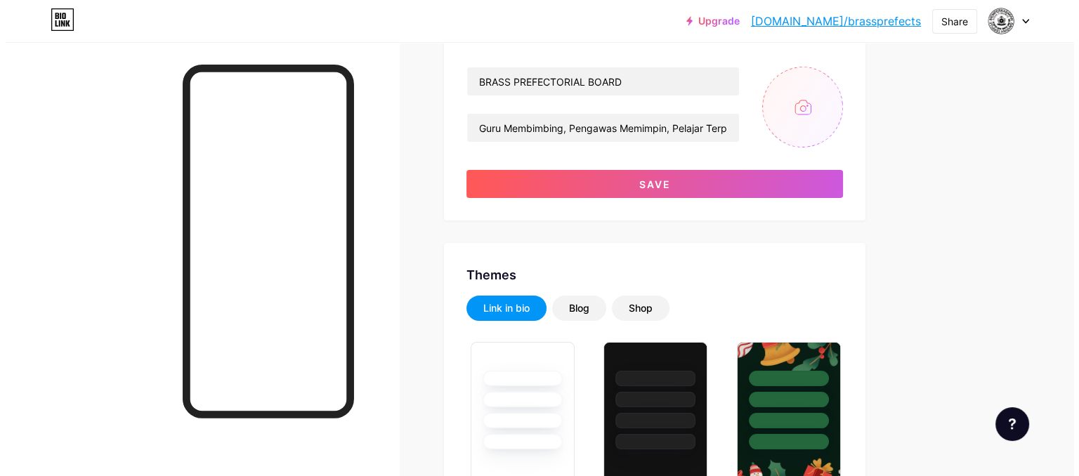
scroll to position [0, 0]
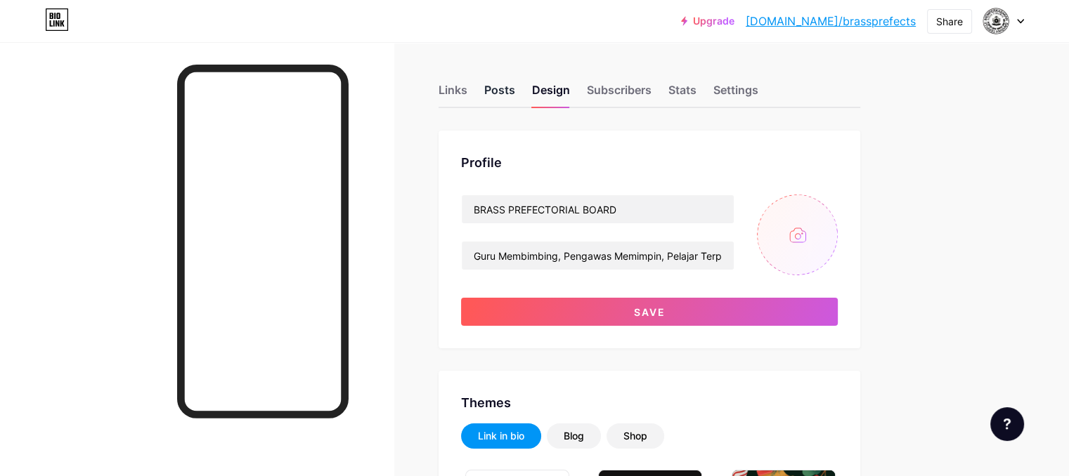
click at [515, 88] on div "Posts" at bounding box center [499, 94] width 31 height 25
